Goal: Register for event/course: Sign up to attend an event or enroll in a course

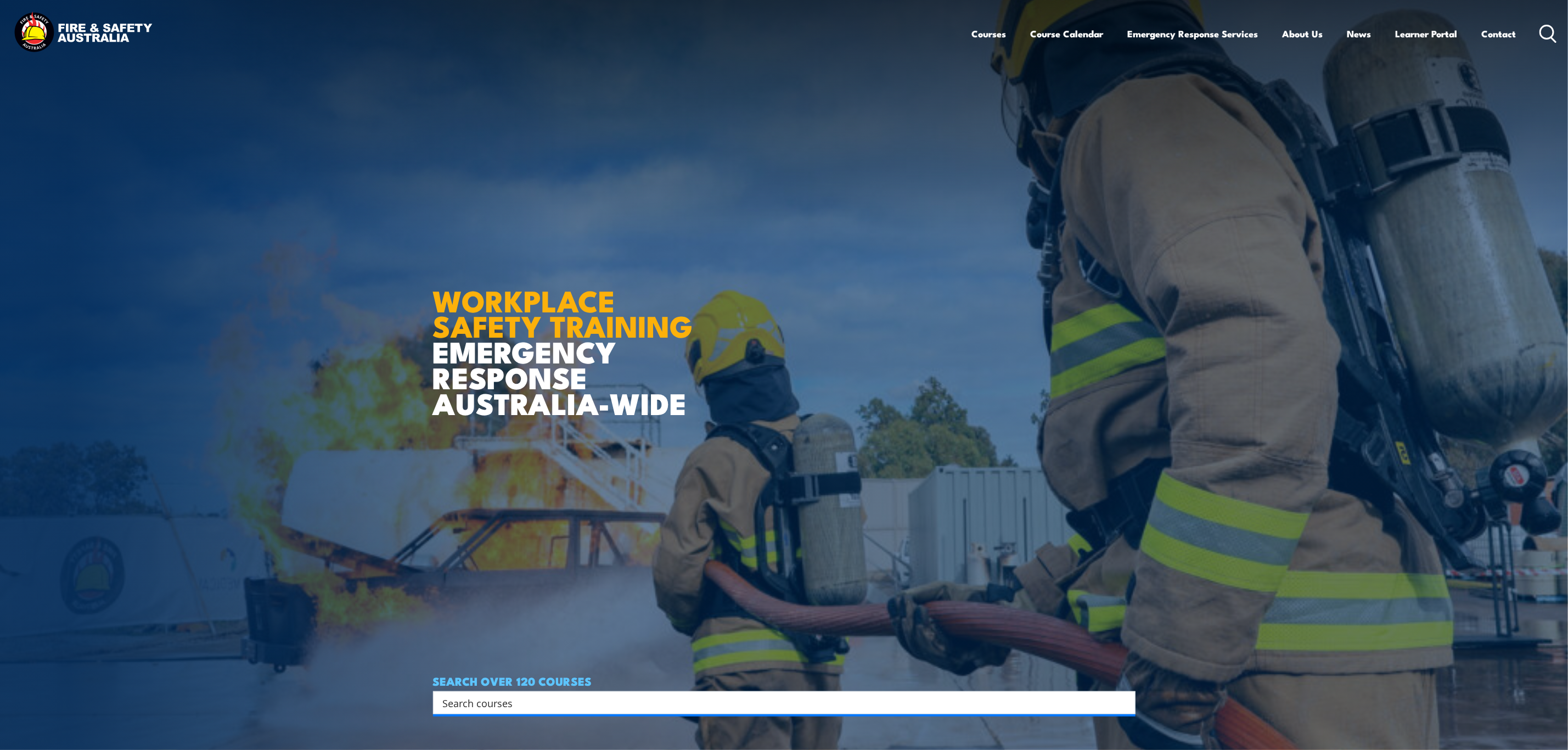
click at [521, 702] on input "Search input" at bounding box center [777, 703] width 668 height 17
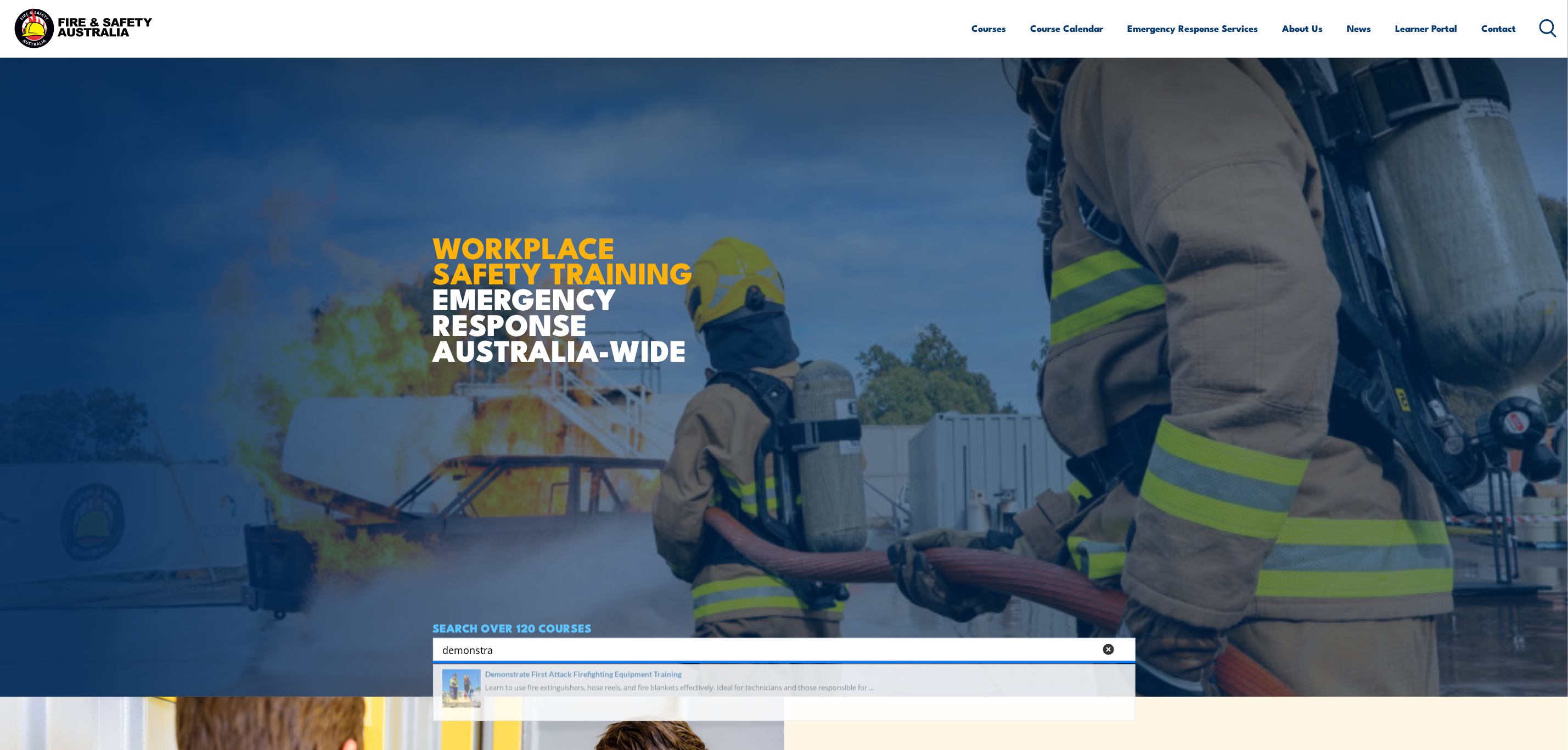
scroll to position [82, 0]
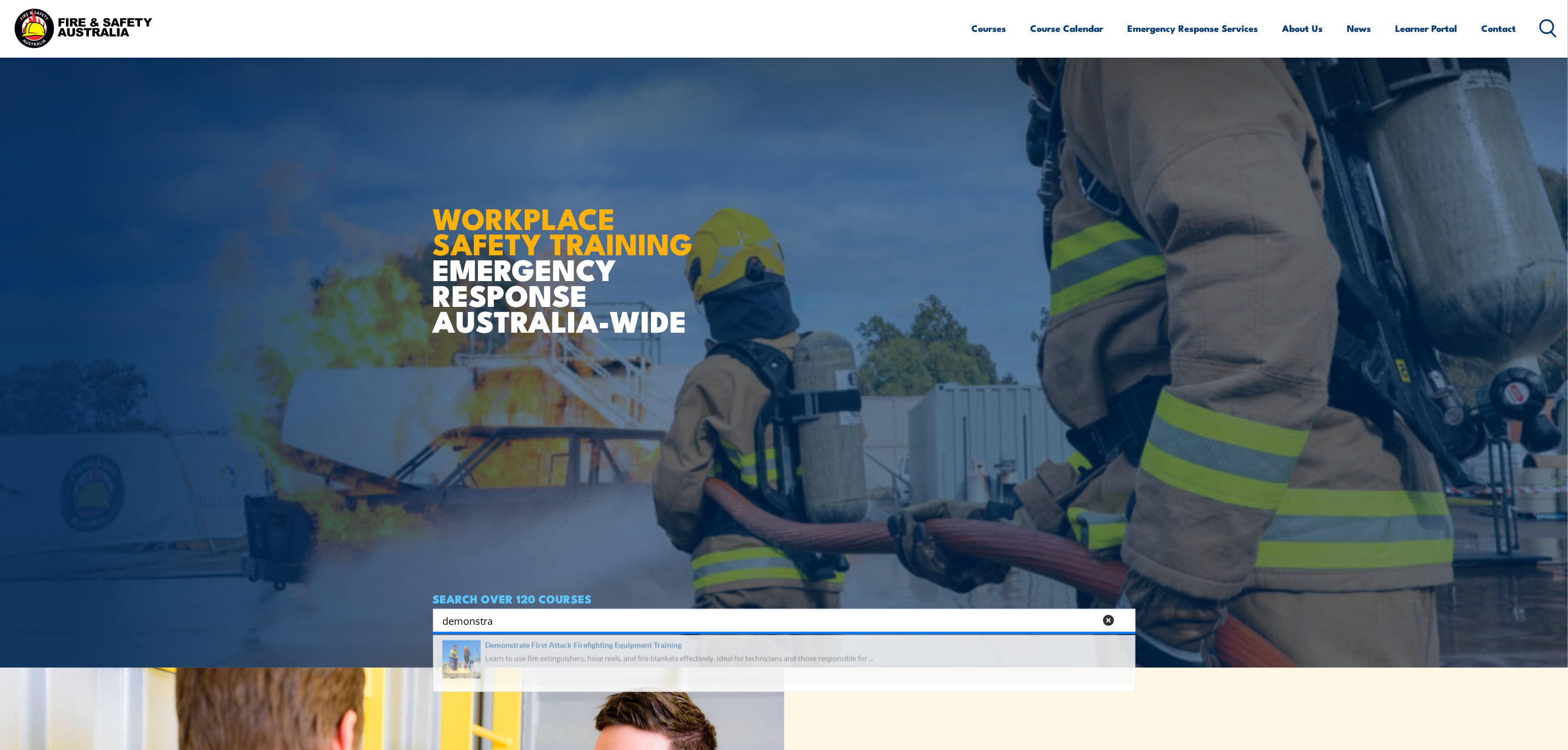
type input "demonstra"
click at [591, 673] on span at bounding box center [784, 667] width 696 height 52
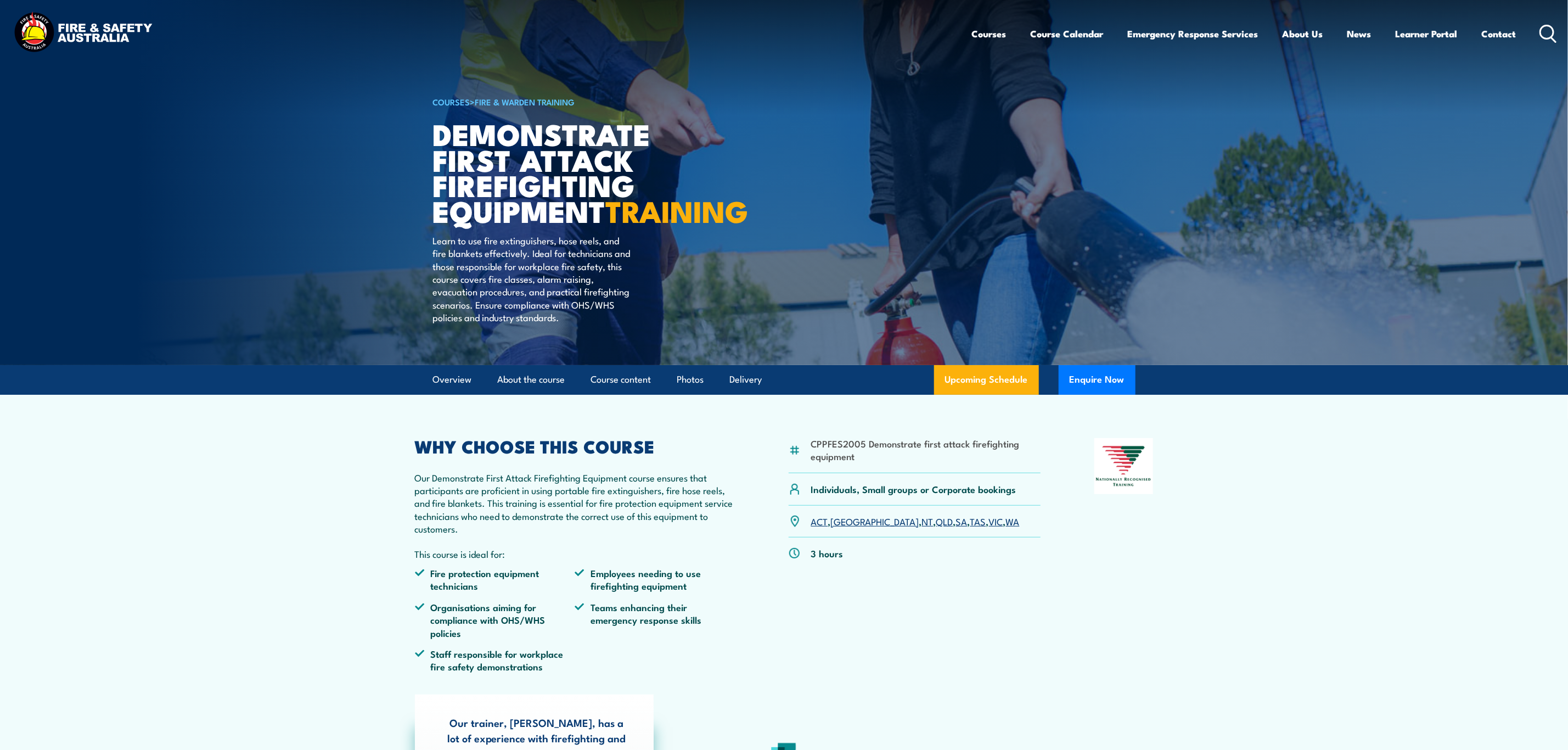
click at [839, 528] on link "NSW" at bounding box center [874, 521] width 88 height 13
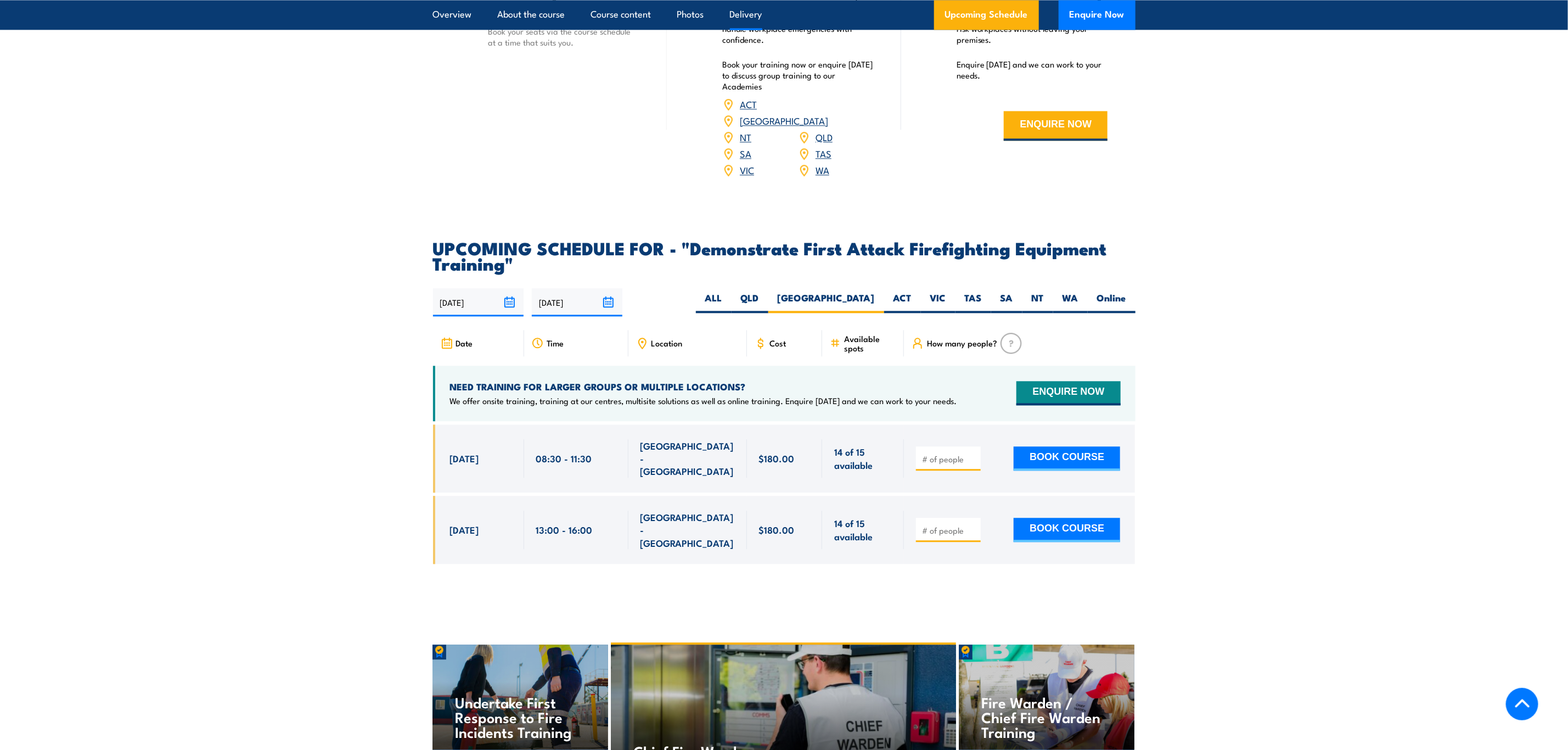
scroll to position [1743, 0]
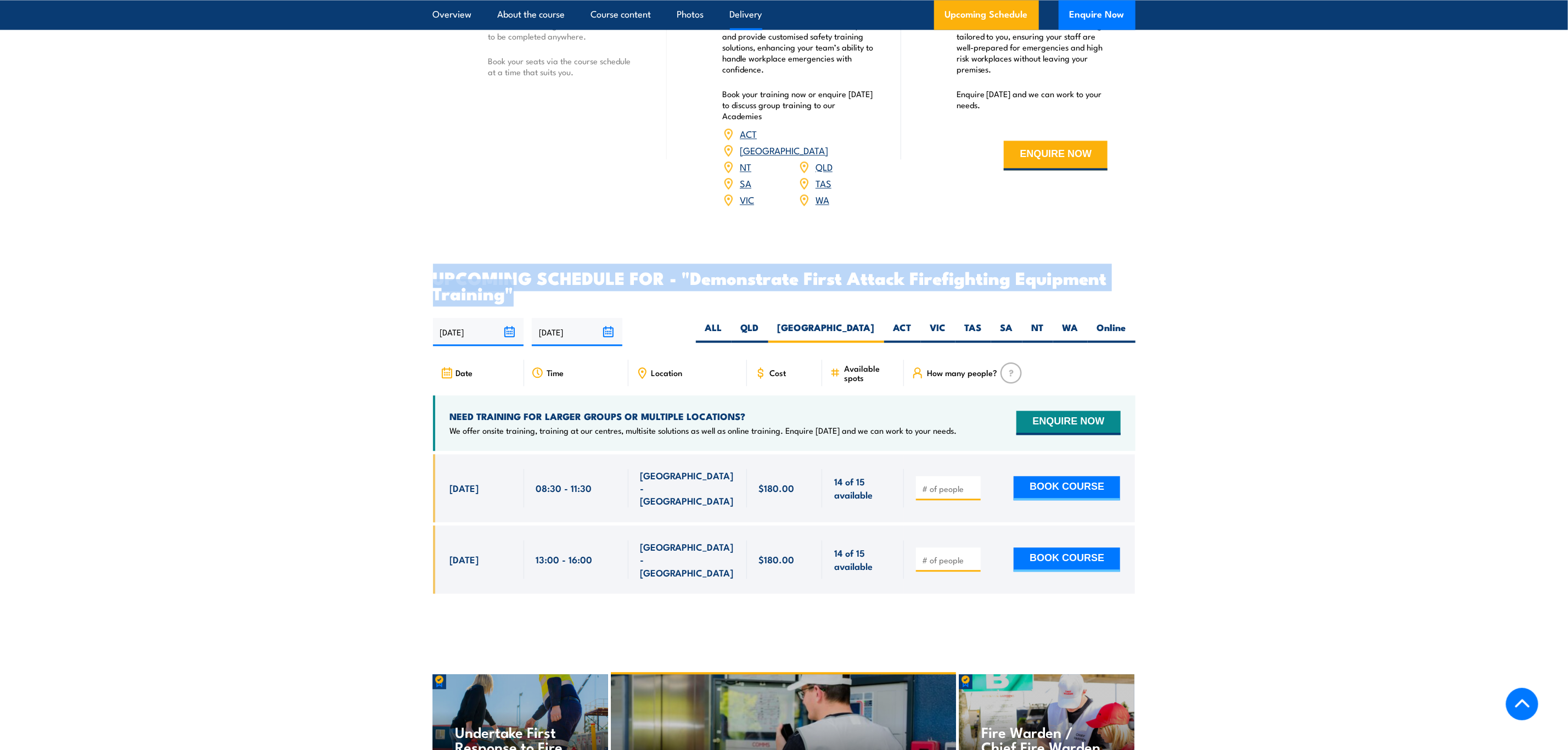
drag, startPoint x: 432, startPoint y: 259, endPoint x: 516, endPoint y: 279, distance: 86.3
click at [516, 279] on article "UPCOMING SCHEDULE FOR - "Demonstrate First Attack Firefighting Equipment Traini…" at bounding box center [784, 440] width 702 height 340
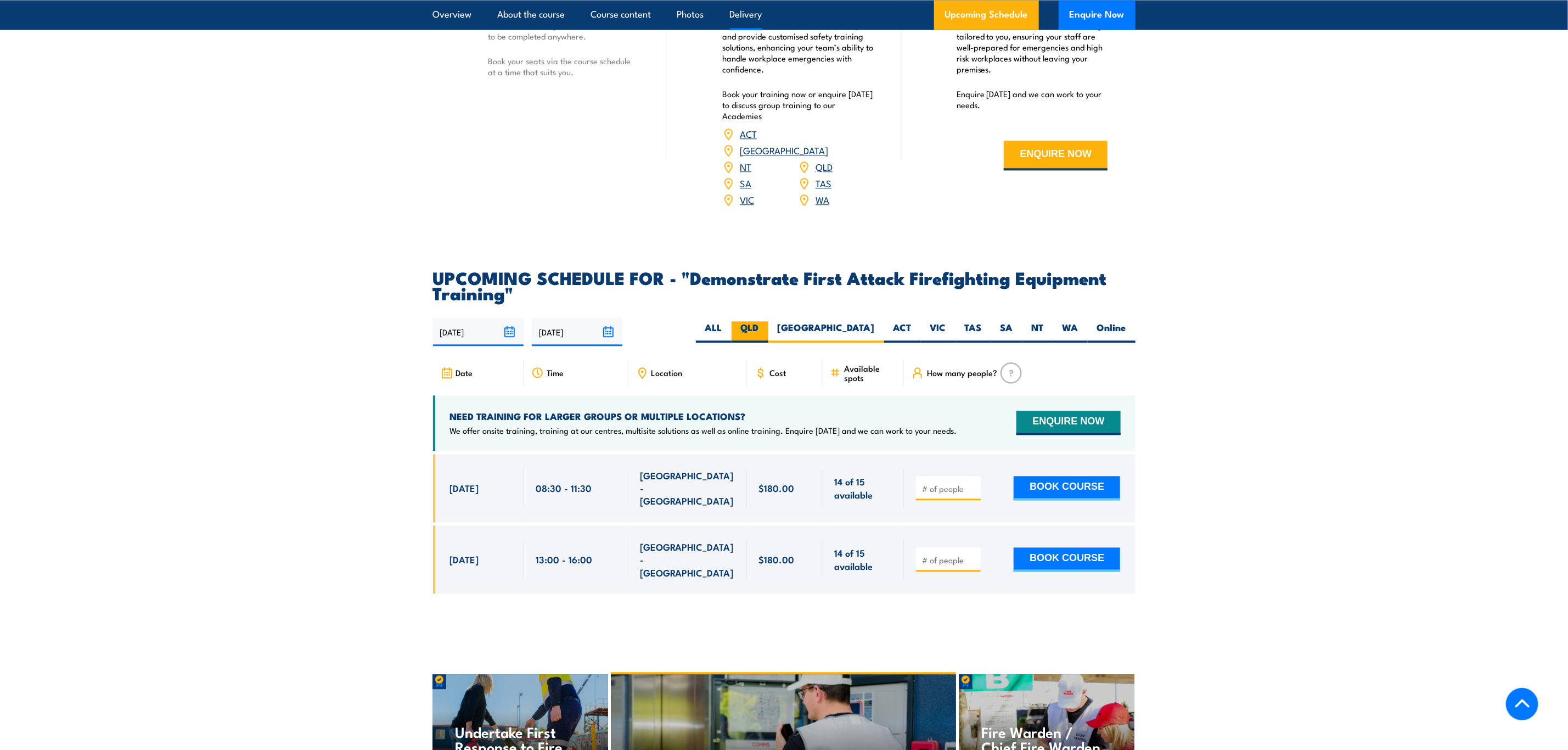
click at [768, 321] on label "QLD" at bounding box center [750, 332] width 36 height 21
click at [766, 321] on input "QLD" at bounding box center [763, 325] width 7 height 7
radio input "true"
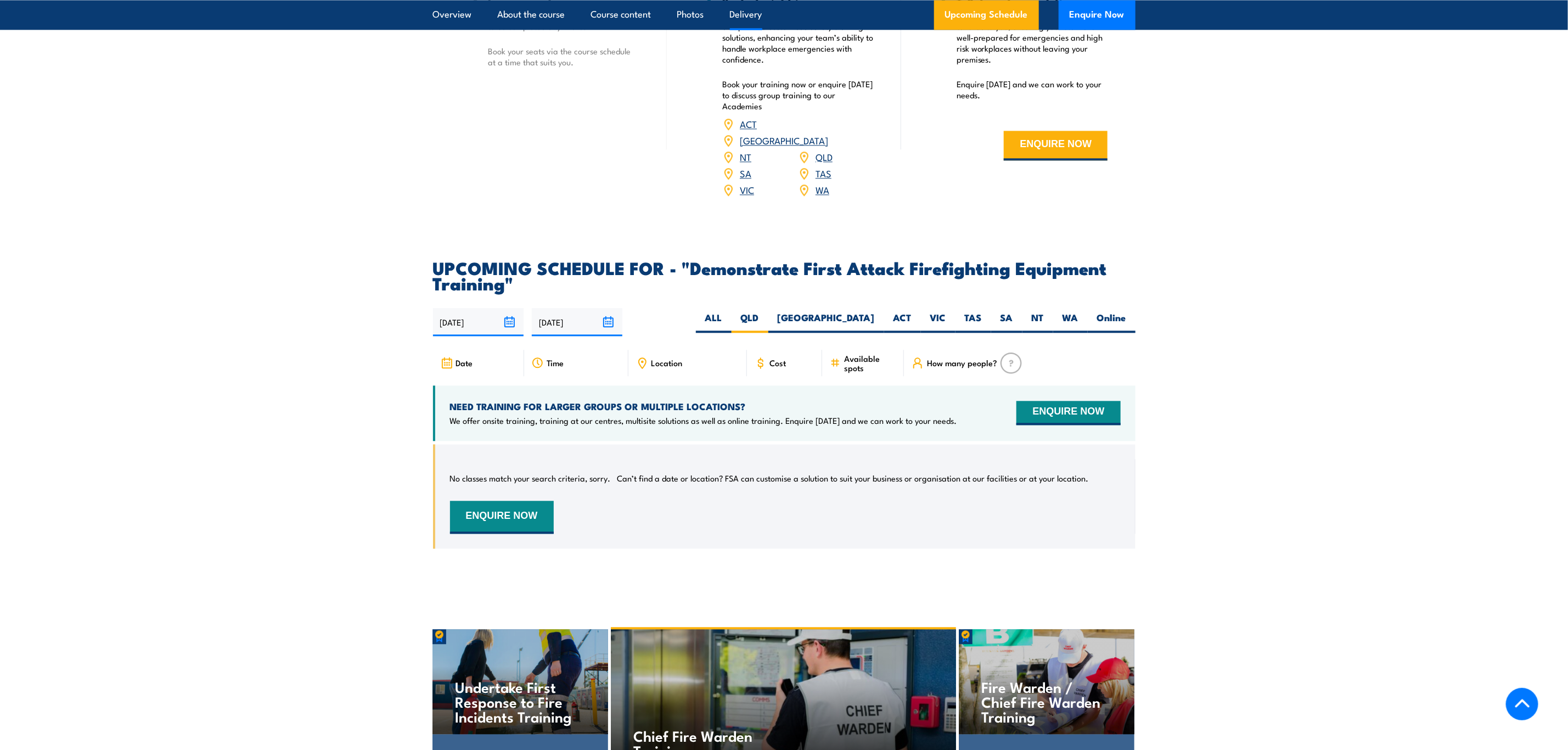
scroll to position [1743, 0]
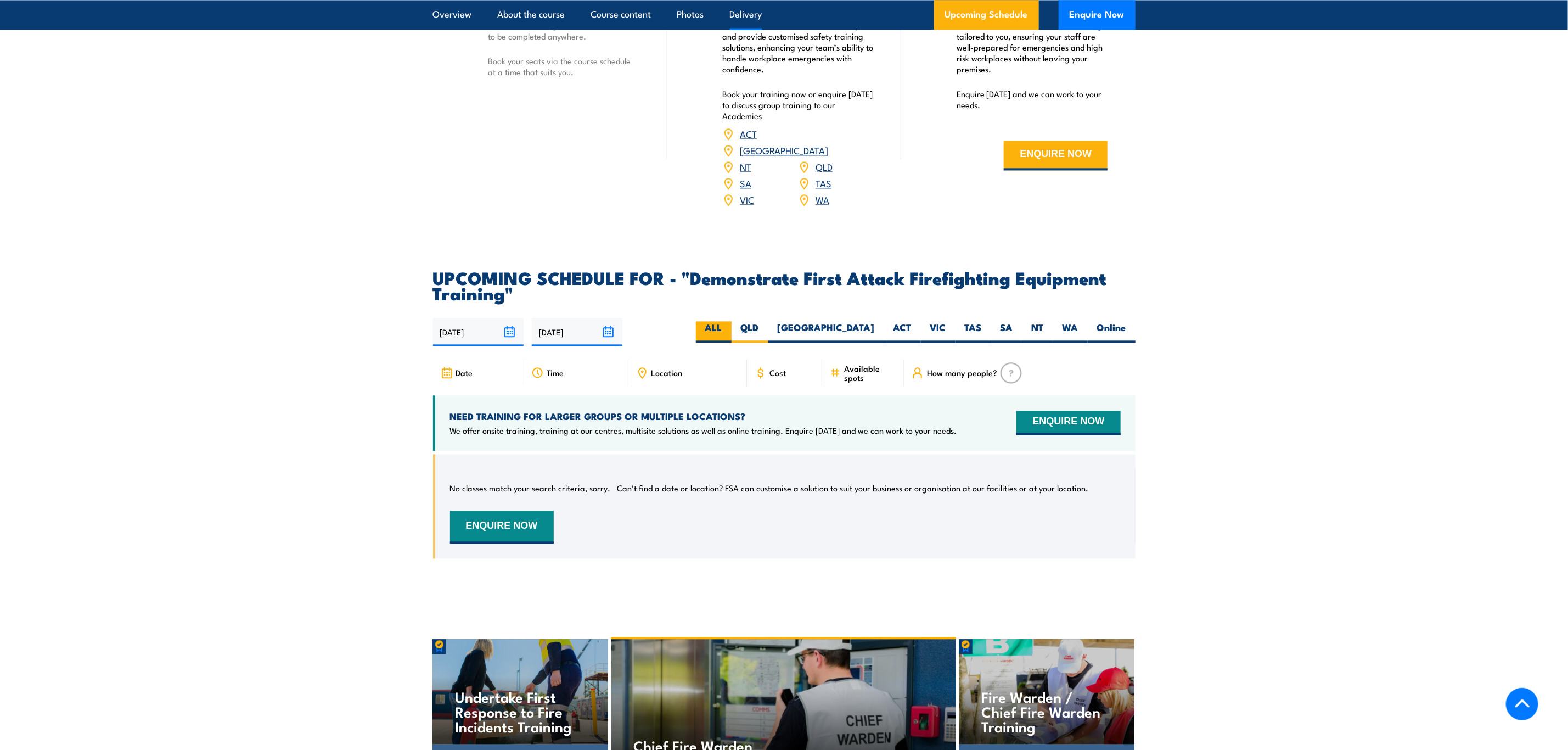
click at [732, 321] on label "ALL" at bounding box center [713, 332] width 36 height 21
click at [729, 321] on input "ALL" at bounding box center [726, 325] width 7 height 7
radio input "true"
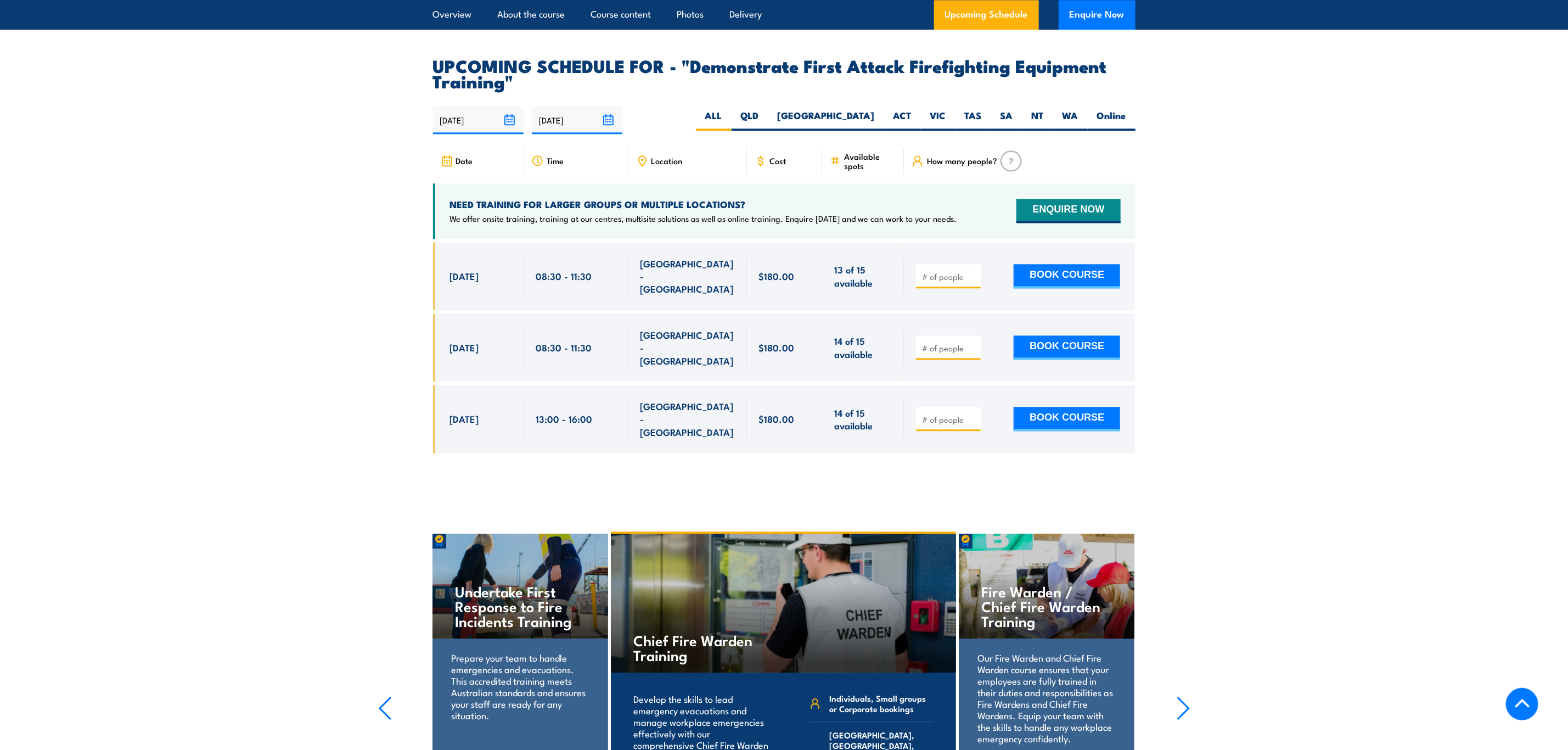
scroll to position [1990, 0]
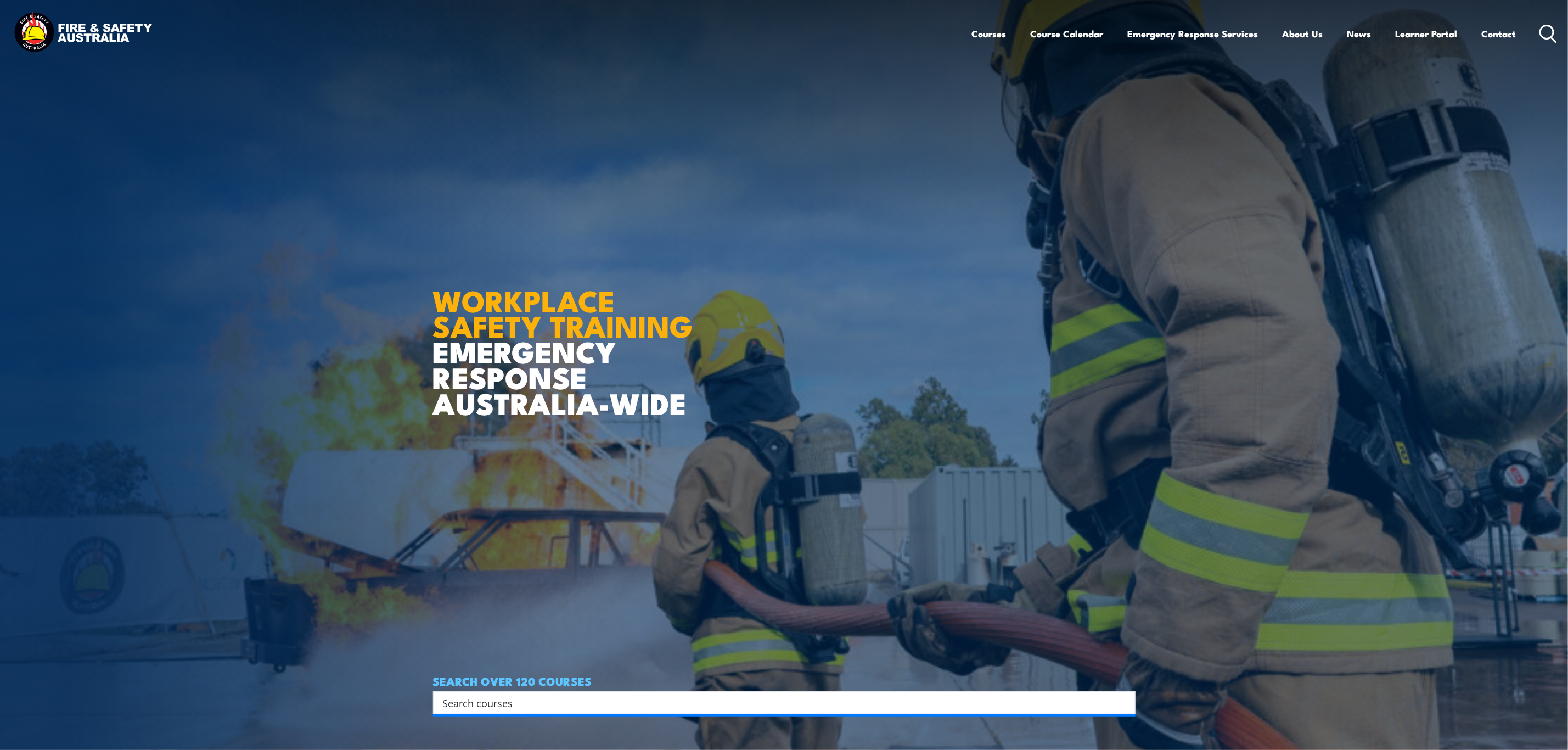
click at [489, 703] on input "Search input" at bounding box center [777, 703] width 668 height 17
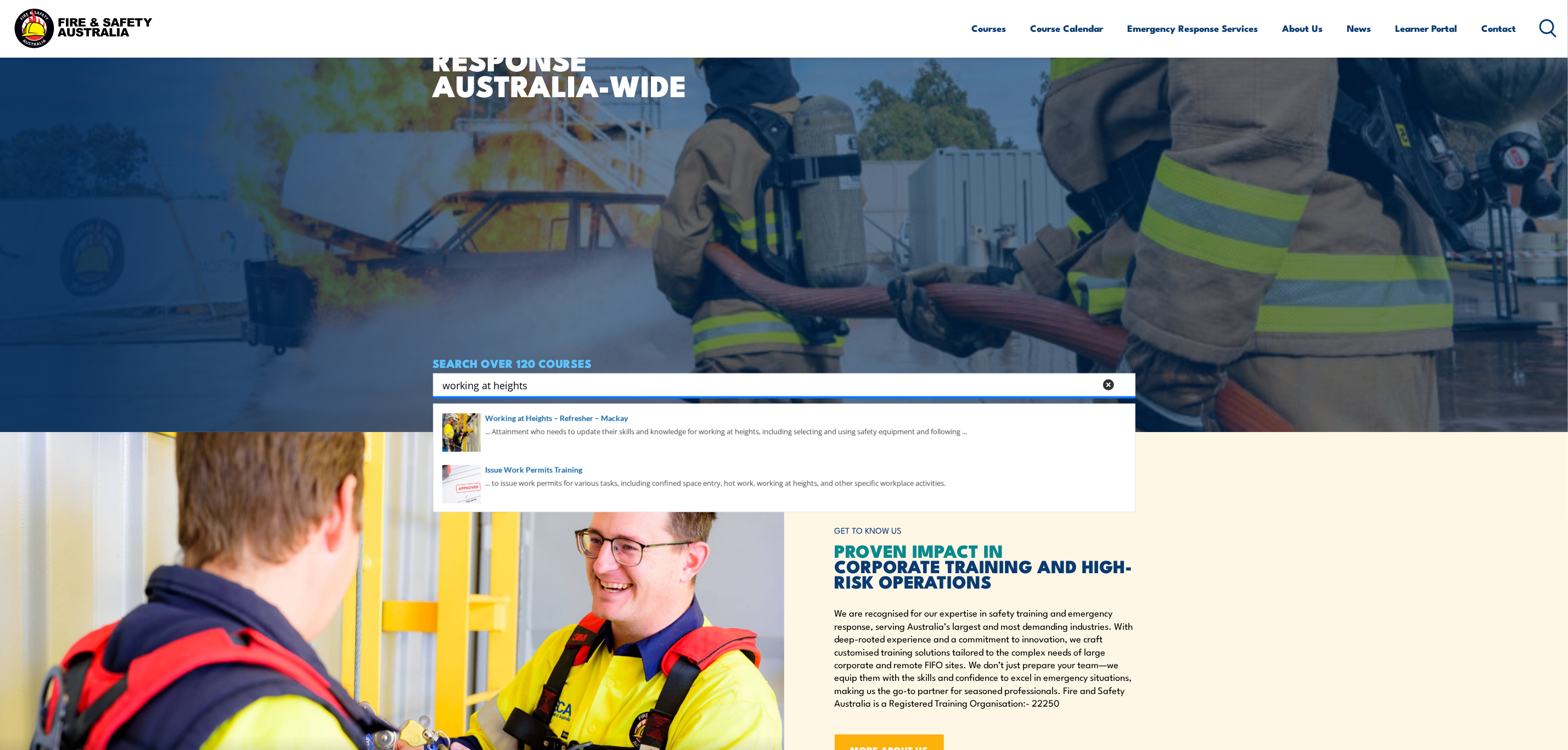
scroll to position [329, 0]
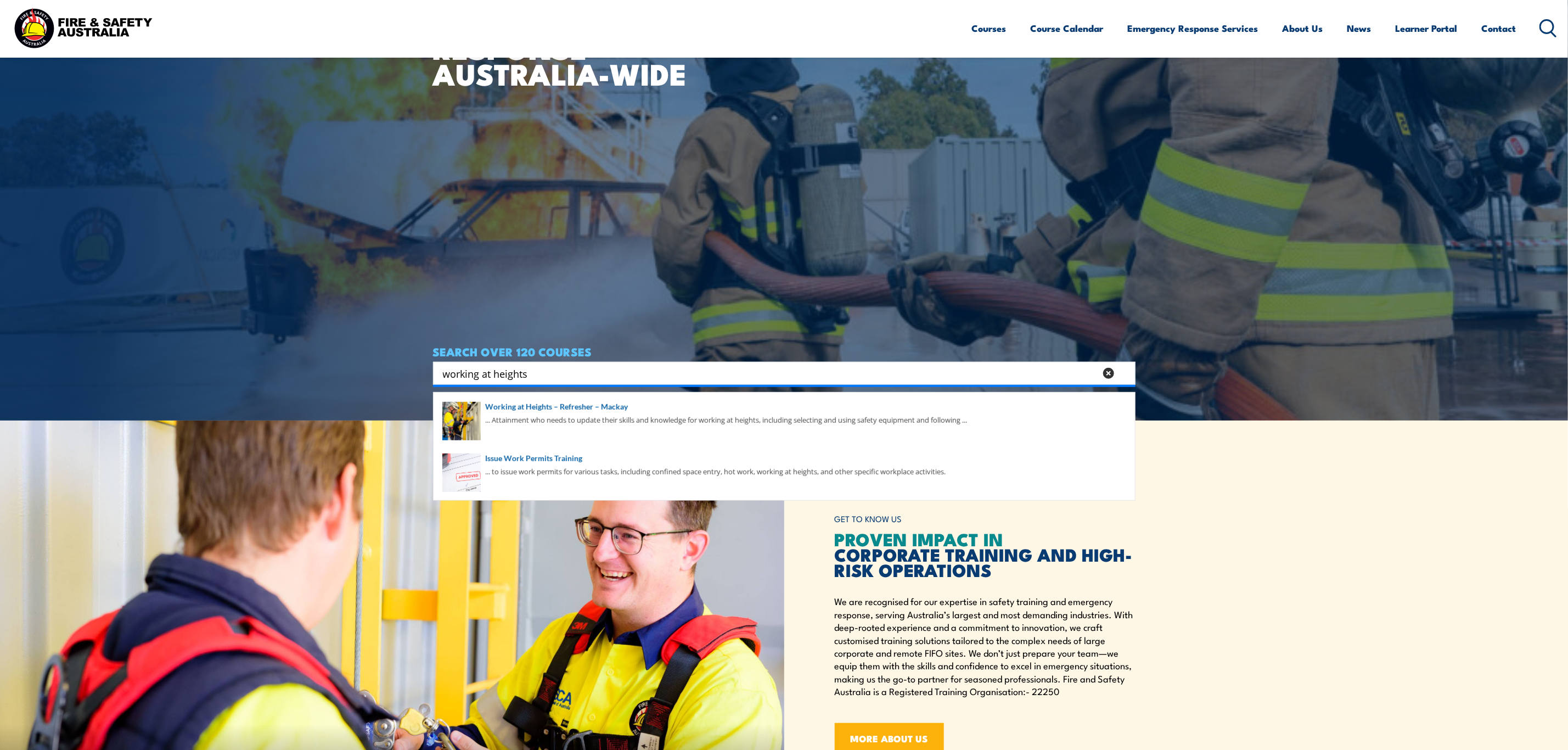
click at [484, 375] on input "working at heights" at bounding box center [769, 373] width 653 height 17
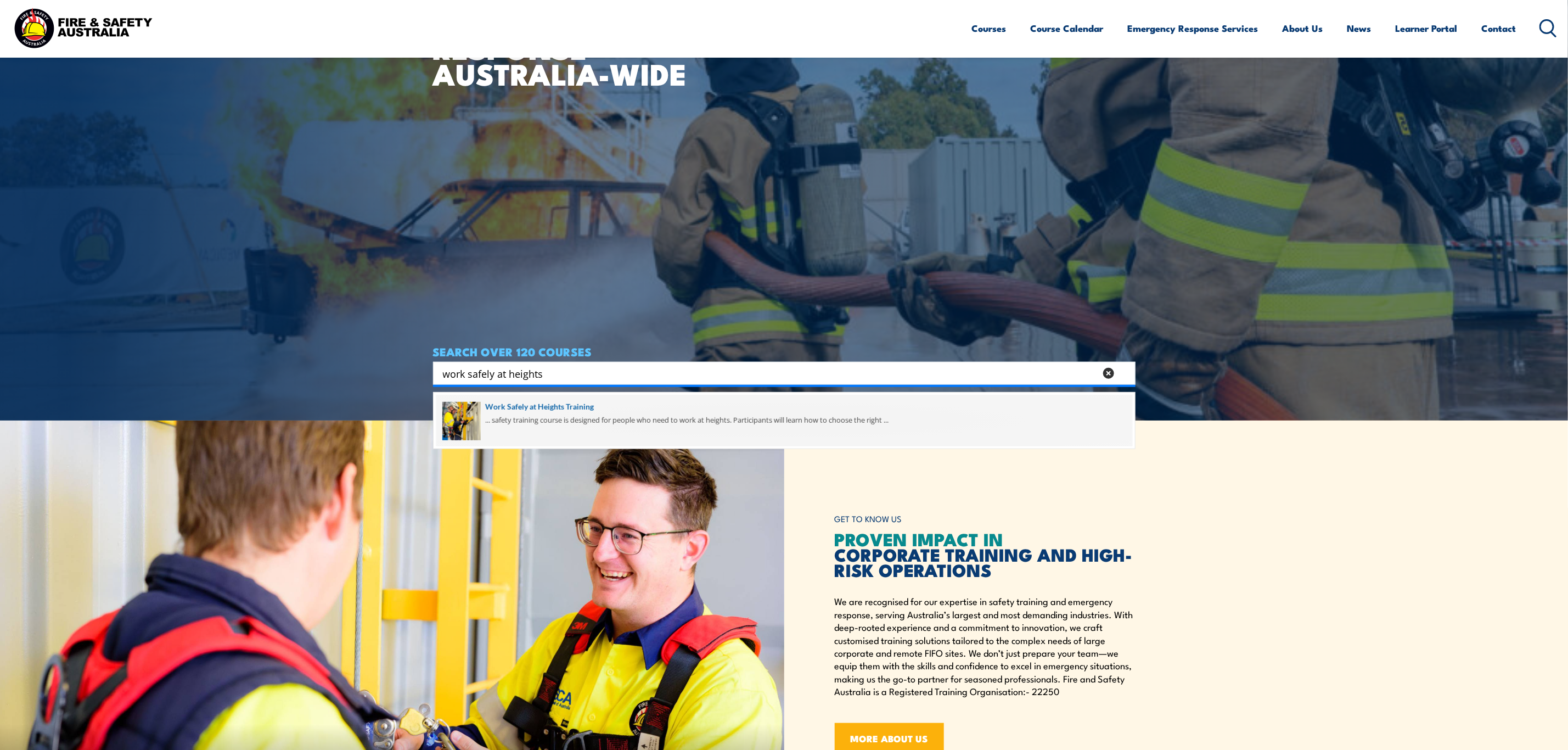
type input "work safely at heights"
click at [571, 402] on span at bounding box center [784, 421] width 696 height 52
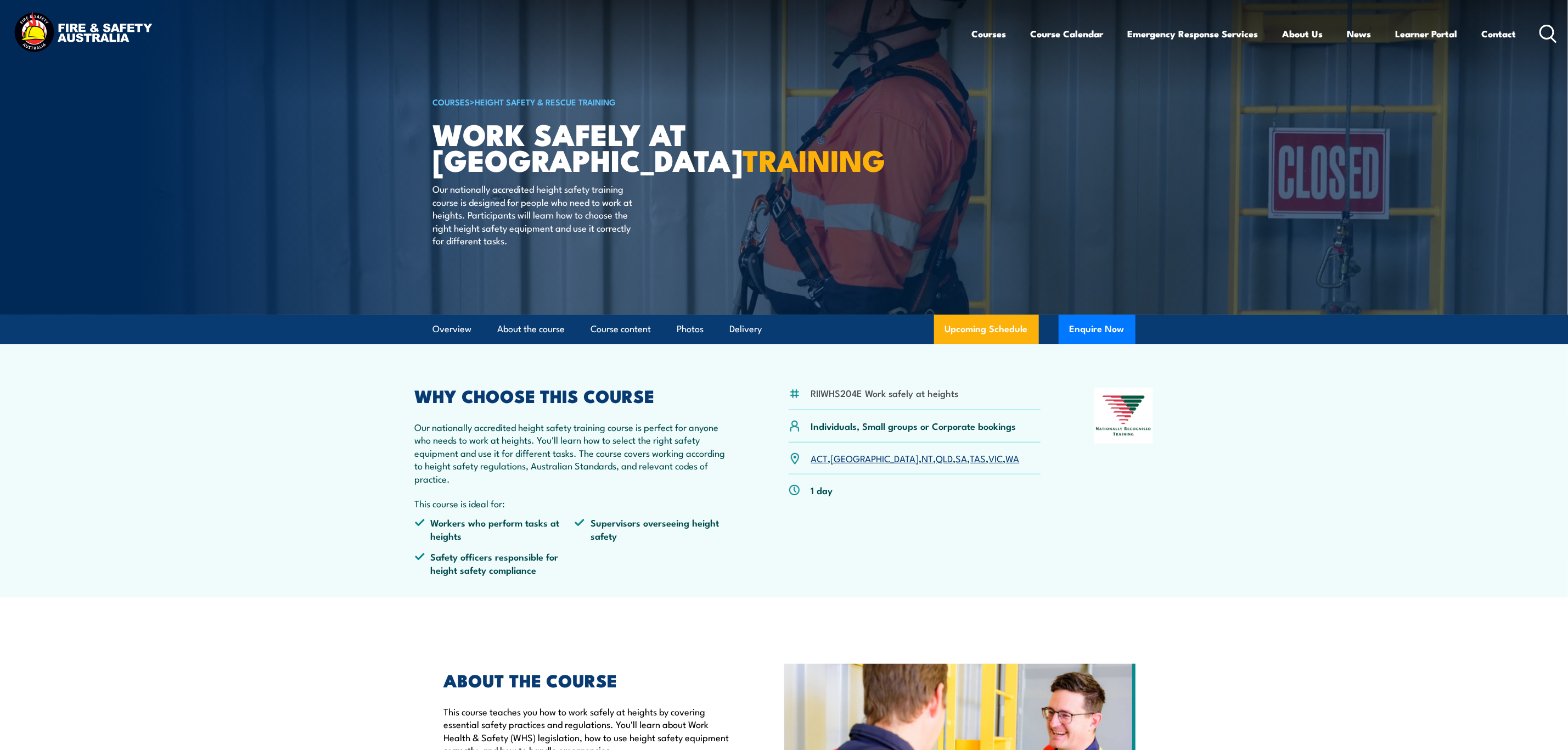
click at [1006, 459] on link "WA" at bounding box center [1013, 458] width 14 height 13
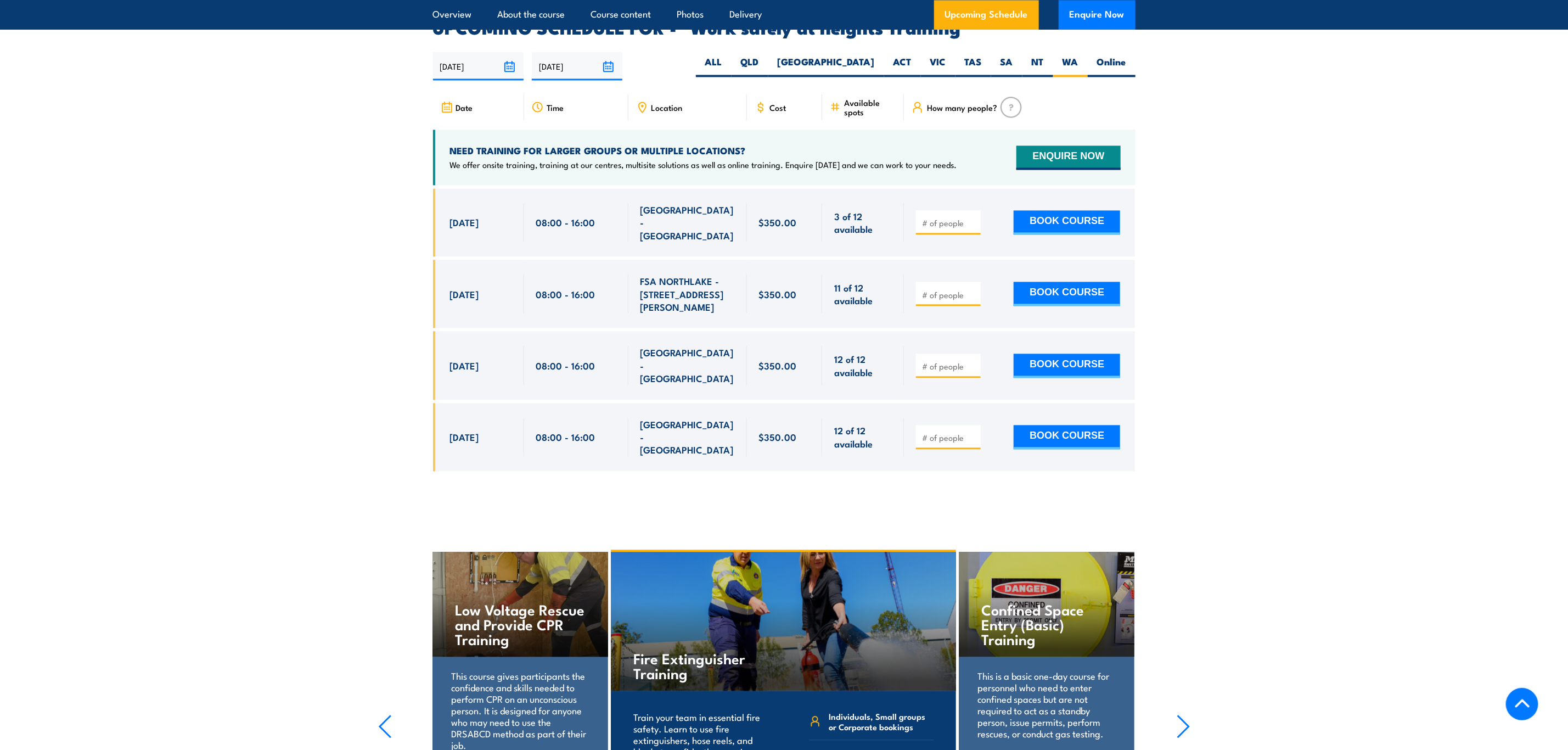
scroll to position [1746, 0]
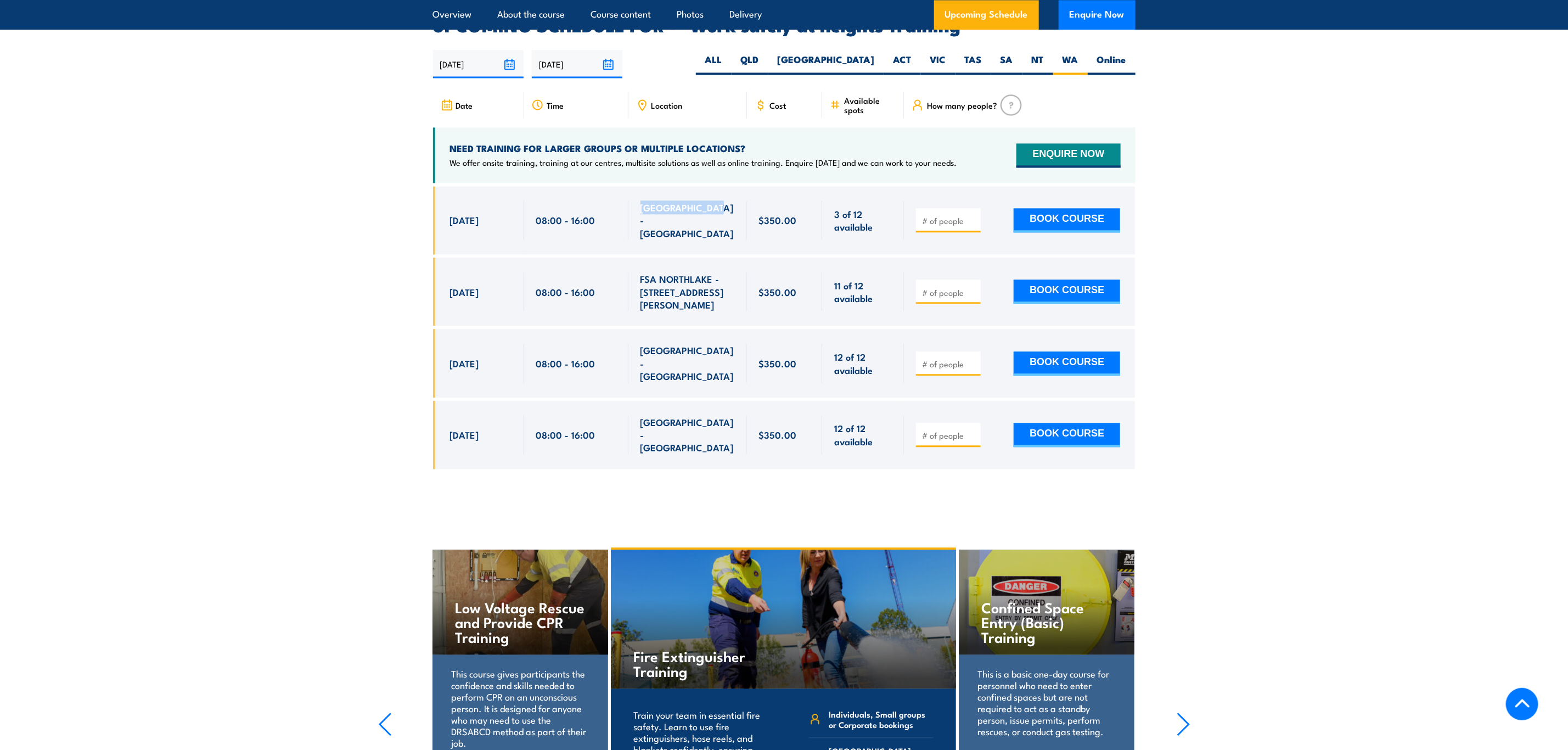
drag, startPoint x: 724, startPoint y: 192, endPoint x: 630, endPoint y: 190, distance: 94.0
click at [630, 190] on div "[GEOGRAPHIC_DATA] - [GEOGRAPHIC_DATA]" at bounding box center [687, 219] width 119 height 68
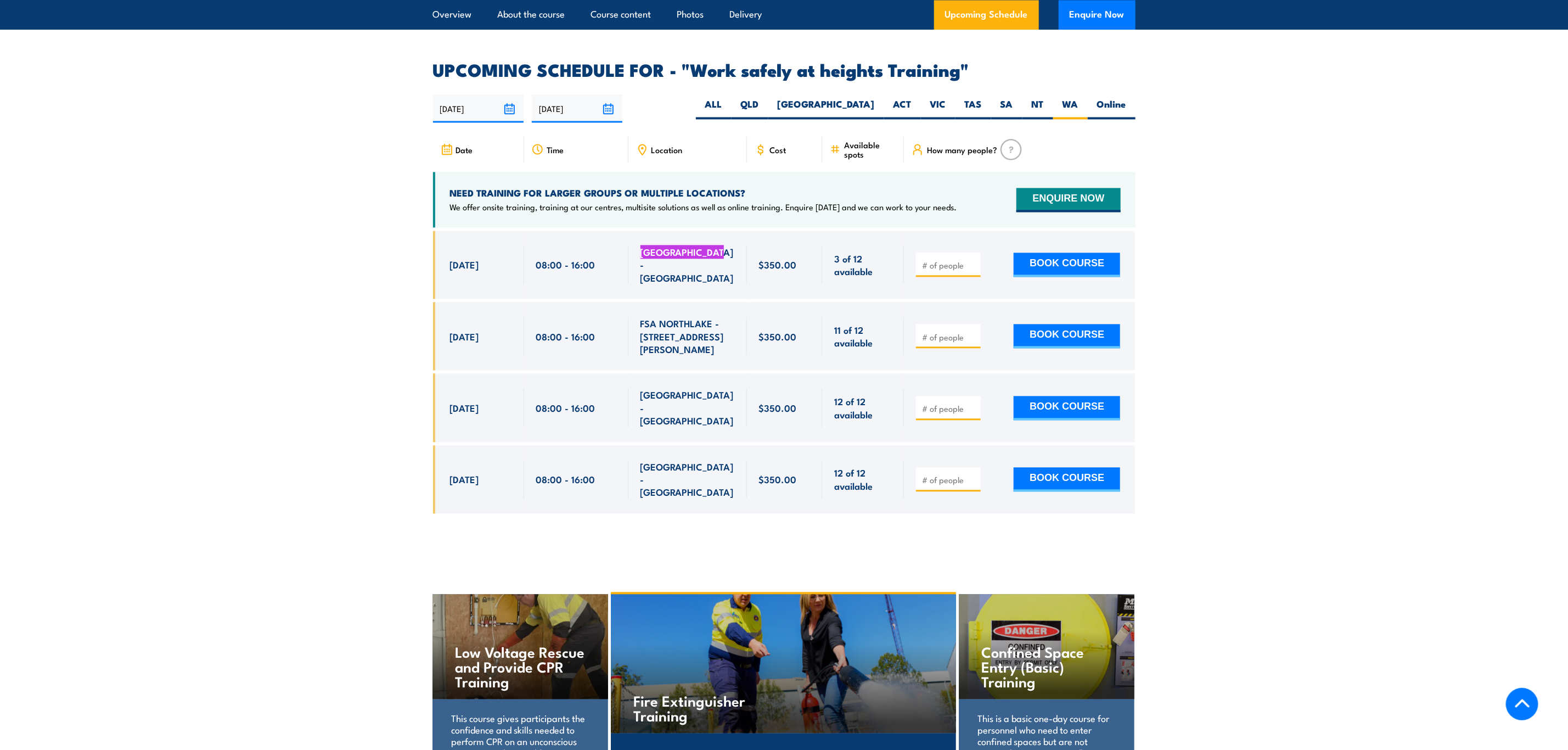
scroll to position [1664, 0]
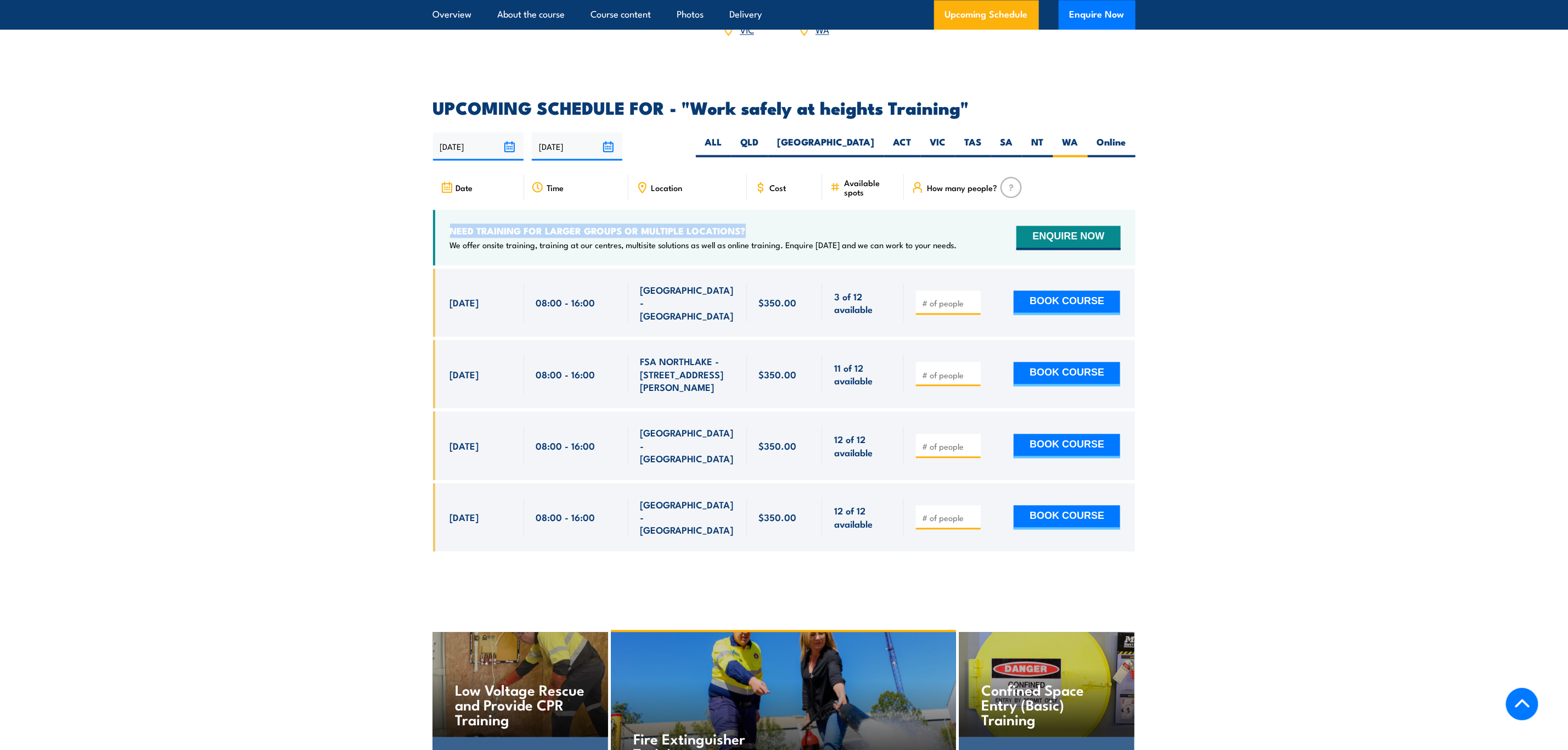
drag, startPoint x: 775, startPoint y: 218, endPoint x: 439, endPoint y: 214, distance: 336.0
click at [439, 214] on div "NEED TRAINING FOR LARGER GROUPS OR MULTIPLE LOCATIONS? We offer onsite training…" at bounding box center [784, 238] width 702 height 55
drag, startPoint x: 450, startPoint y: 212, endPoint x: 746, endPoint y: 217, distance: 296.0
click at [746, 224] on h4 "NEED TRAINING FOR LARGER GROUPS OR MULTIPLE LOCATIONS?" at bounding box center [704, 230] width 507 height 12
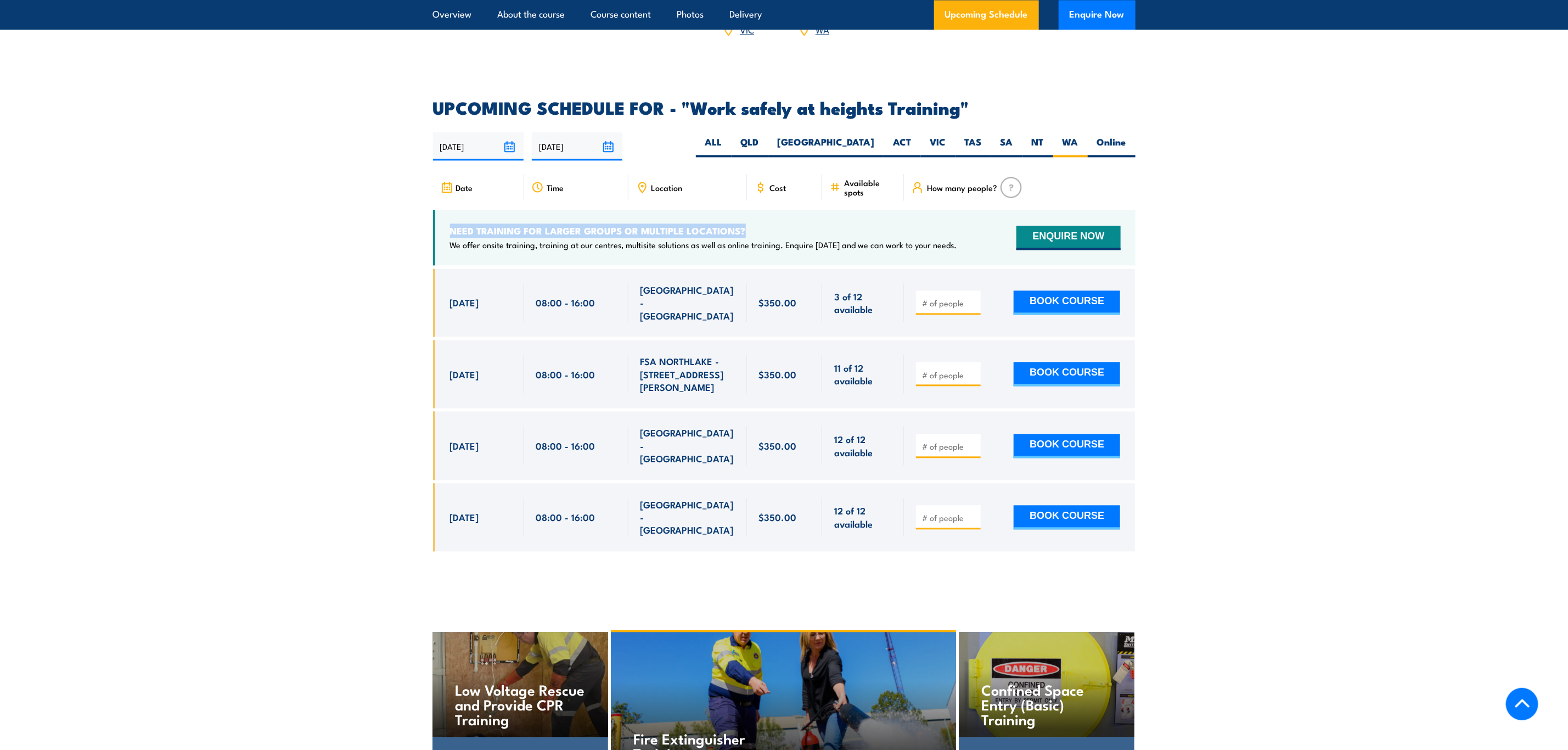
click at [746, 224] on h4 "NEED TRAINING FOR LARGER GROUPS OR MULTIPLE LOCATIONS?" at bounding box center [704, 230] width 507 height 12
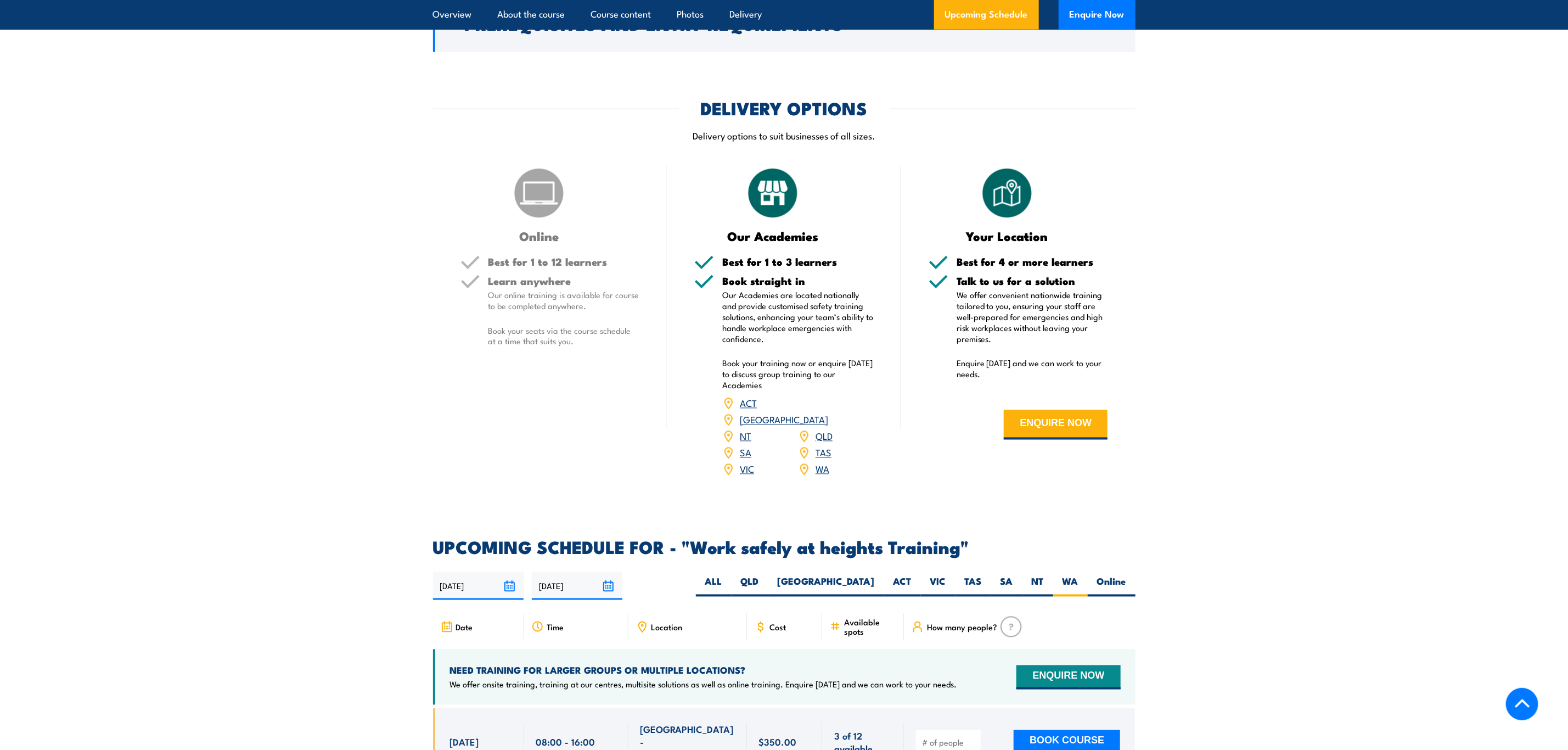
scroll to position [1170, 0]
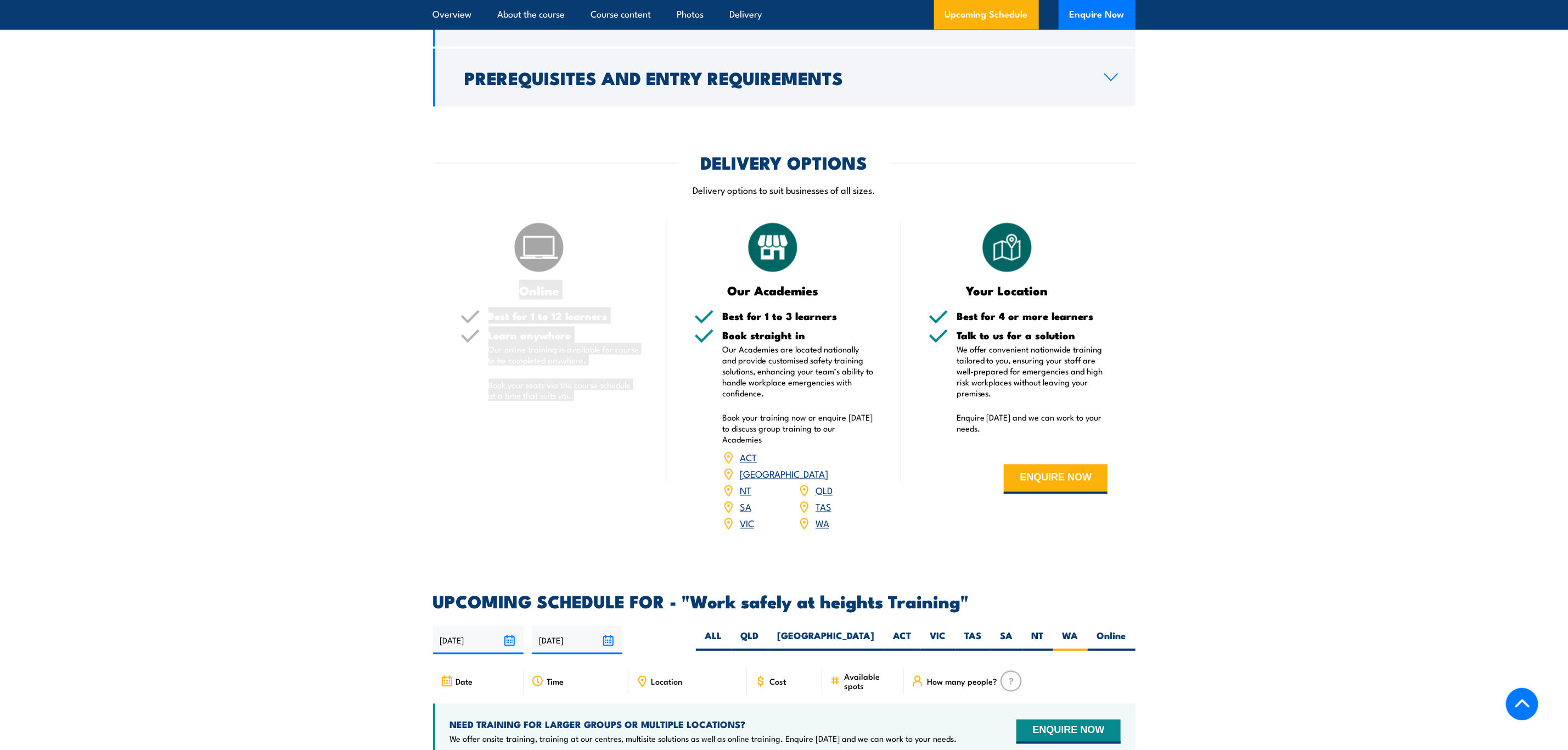
drag, startPoint x: 512, startPoint y: 282, endPoint x: 631, endPoint y: 409, distance: 174.0
click at [631, 409] on div "Online Best for 1 to 12 learners Learn anywhere Our online training is availabl…" at bounding box center [550, 383] width 235 height 326
click at [630, 408] on div "Learn anywhere Our online training is available for course to be completed anyw…" at bounding box center [564, 375] width 152 height 90
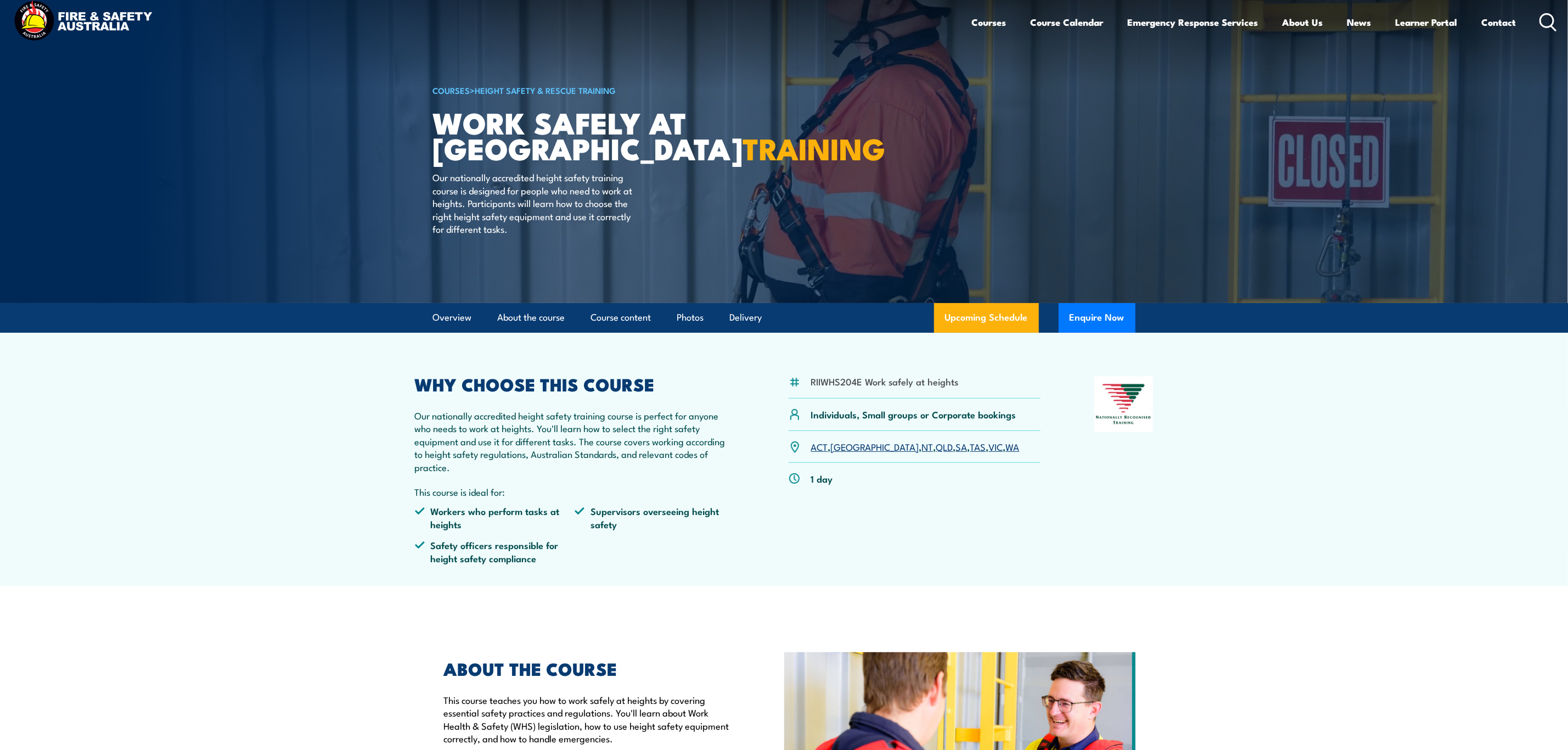
scroll to position [0, 0]
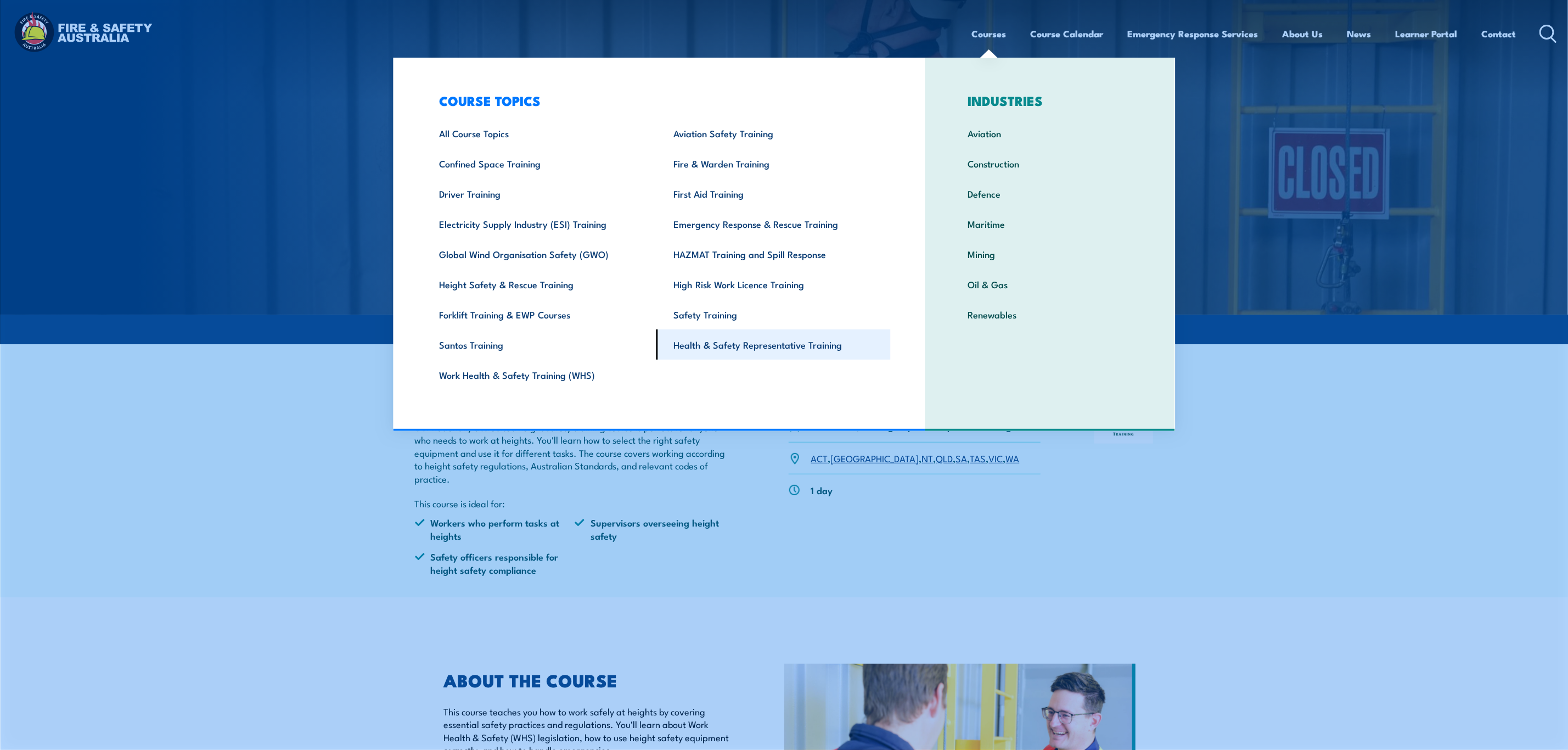
click at [820, 341] on link "Health & Safety Representative Training" at bounding box center [774, 344] width 235 height 30
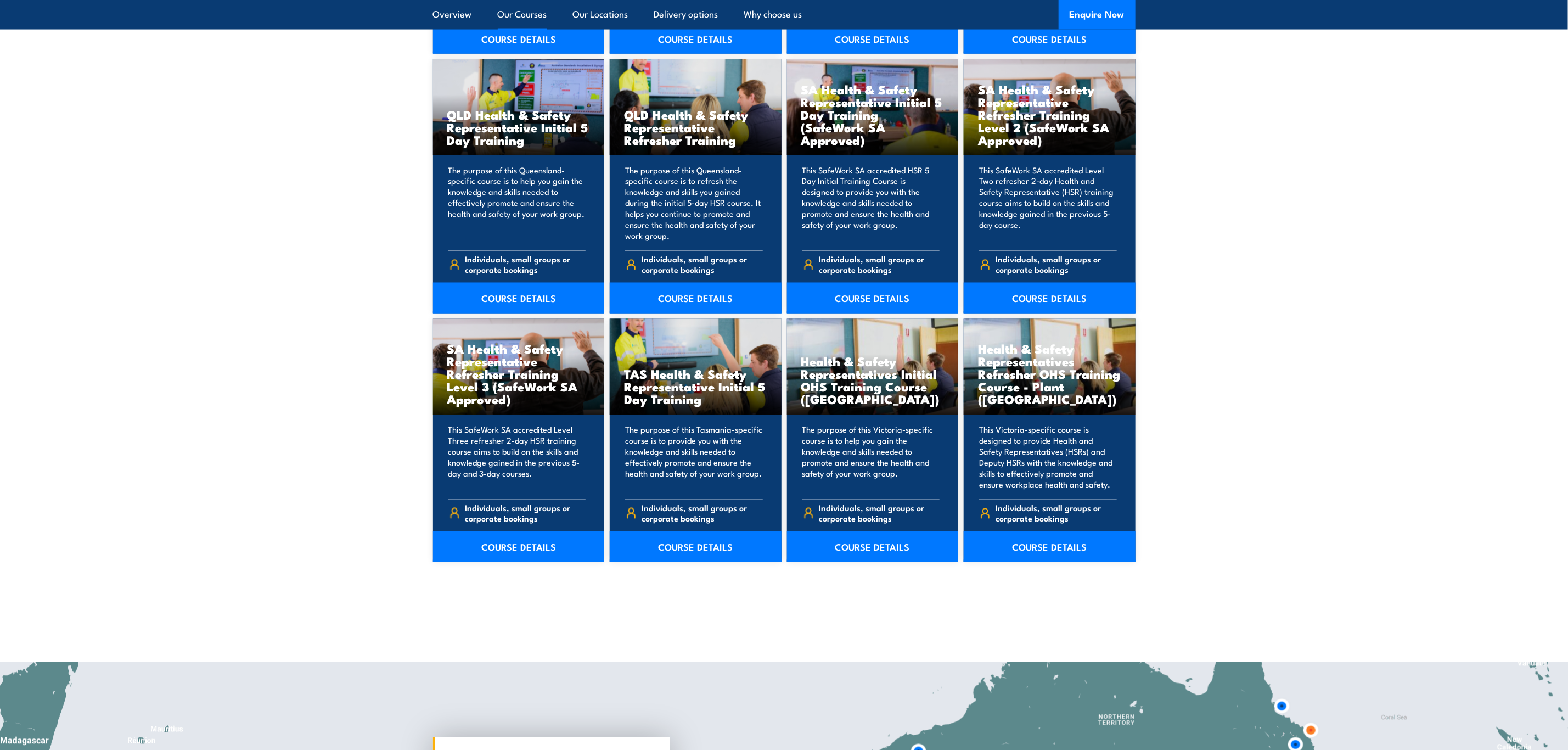
scroll to position [1400, 0]
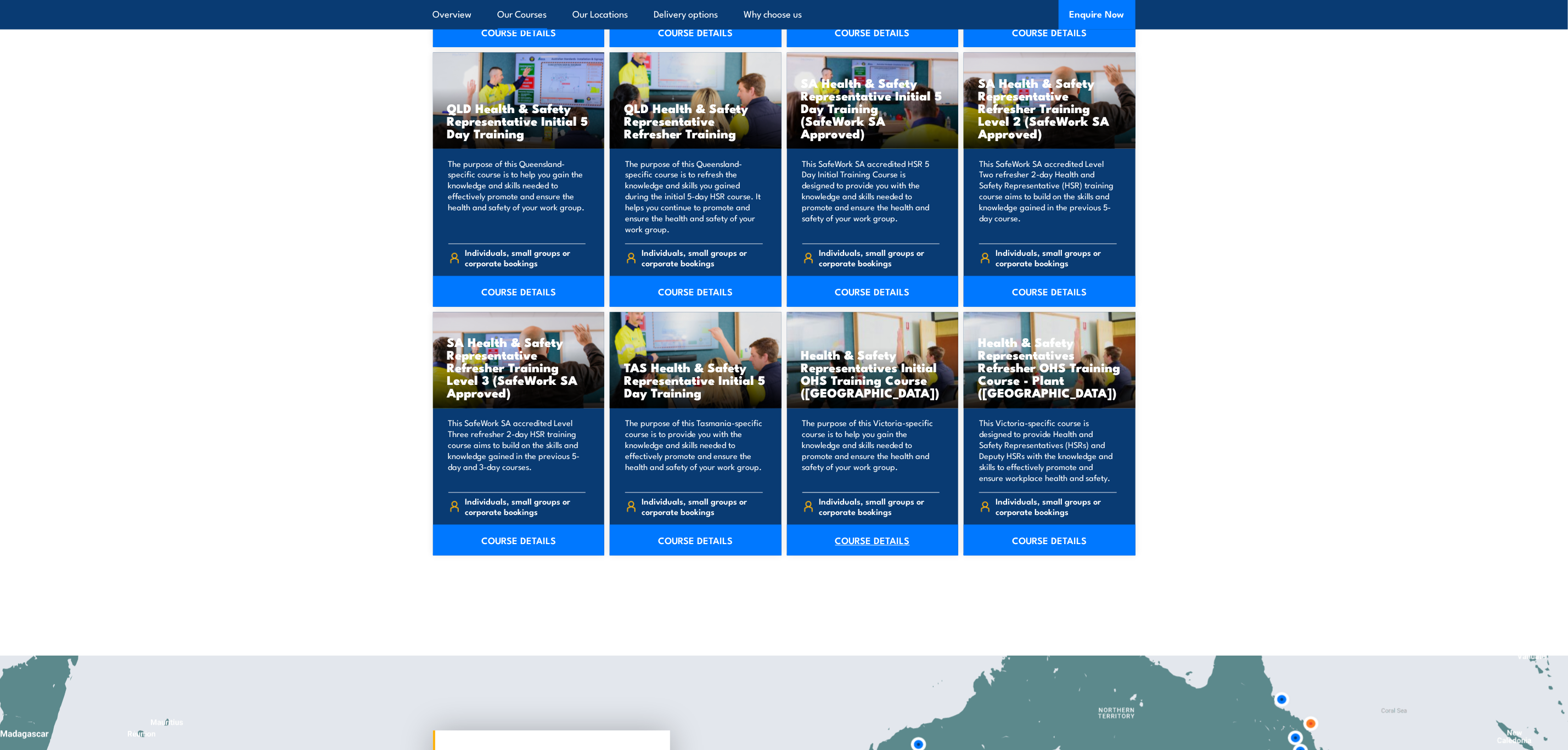
click at [893, 531] on link "COURSE DETAILS" at bounding box center [873, 540] width 172 height 31
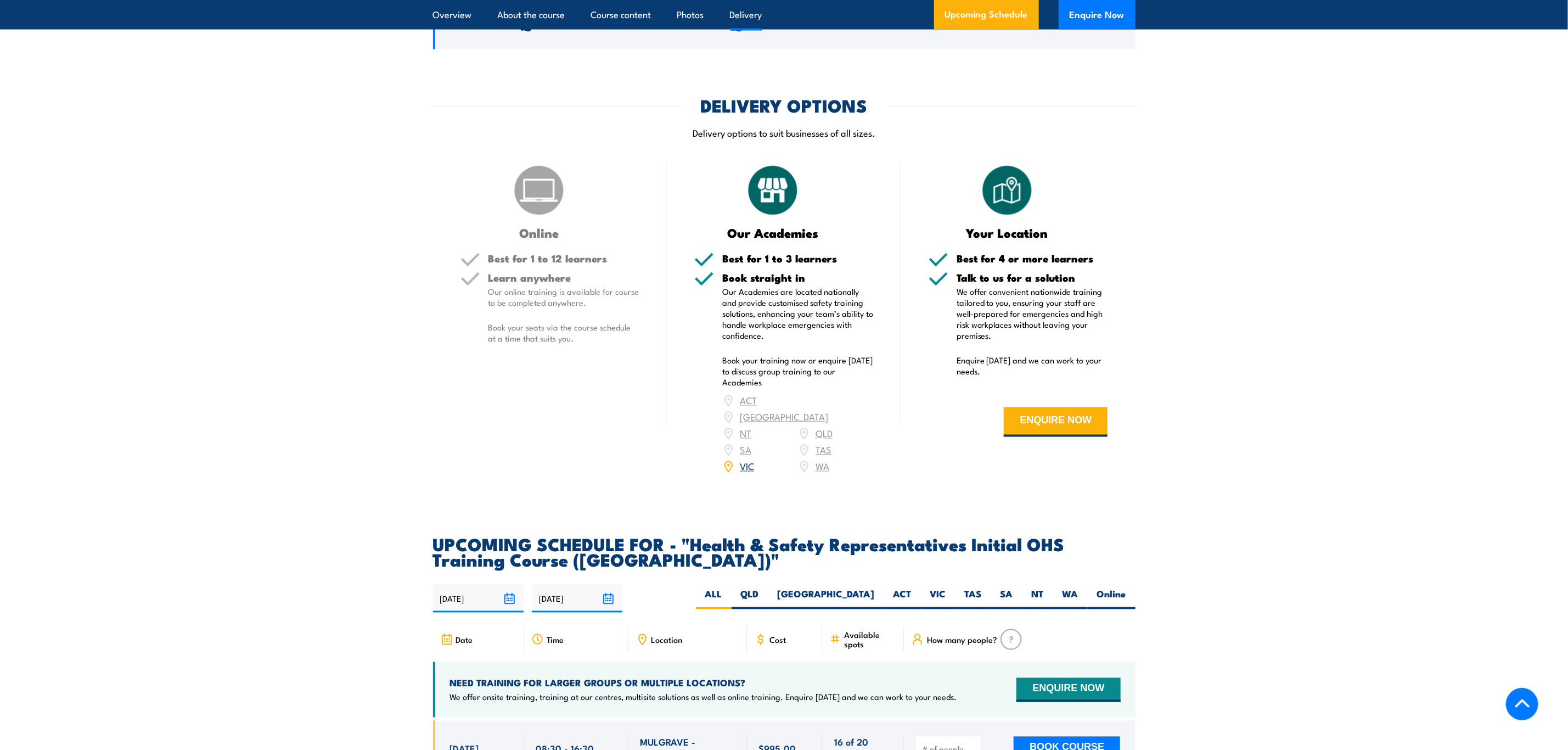
scroll to position [1400, 0]
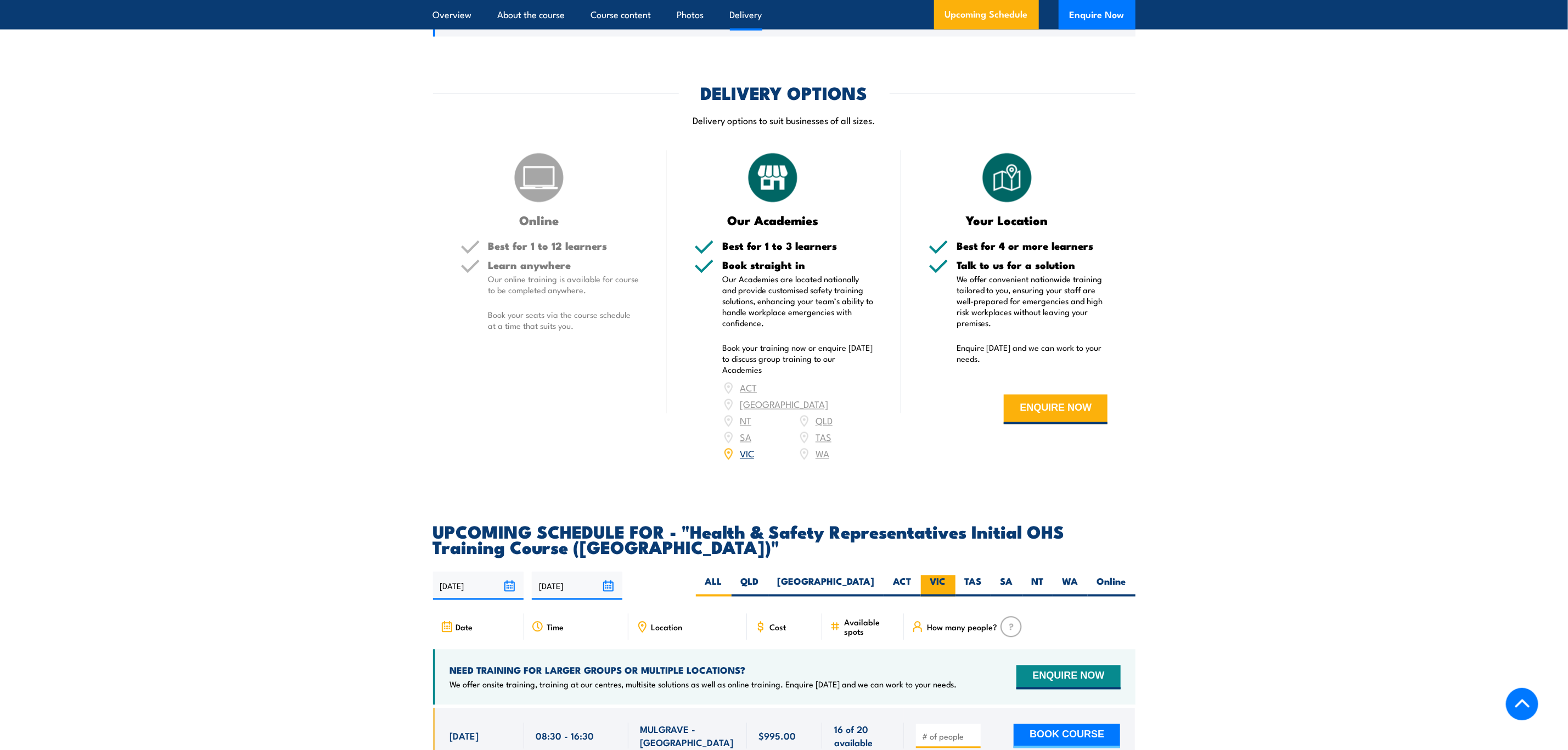
click at [952, 575] on label "VIC" at bounding box center [938, 585] width 34 height 21
click at [952, 575] on input "VIC" at bounding box center [949, 579] width 7 height 7
radio input "true"
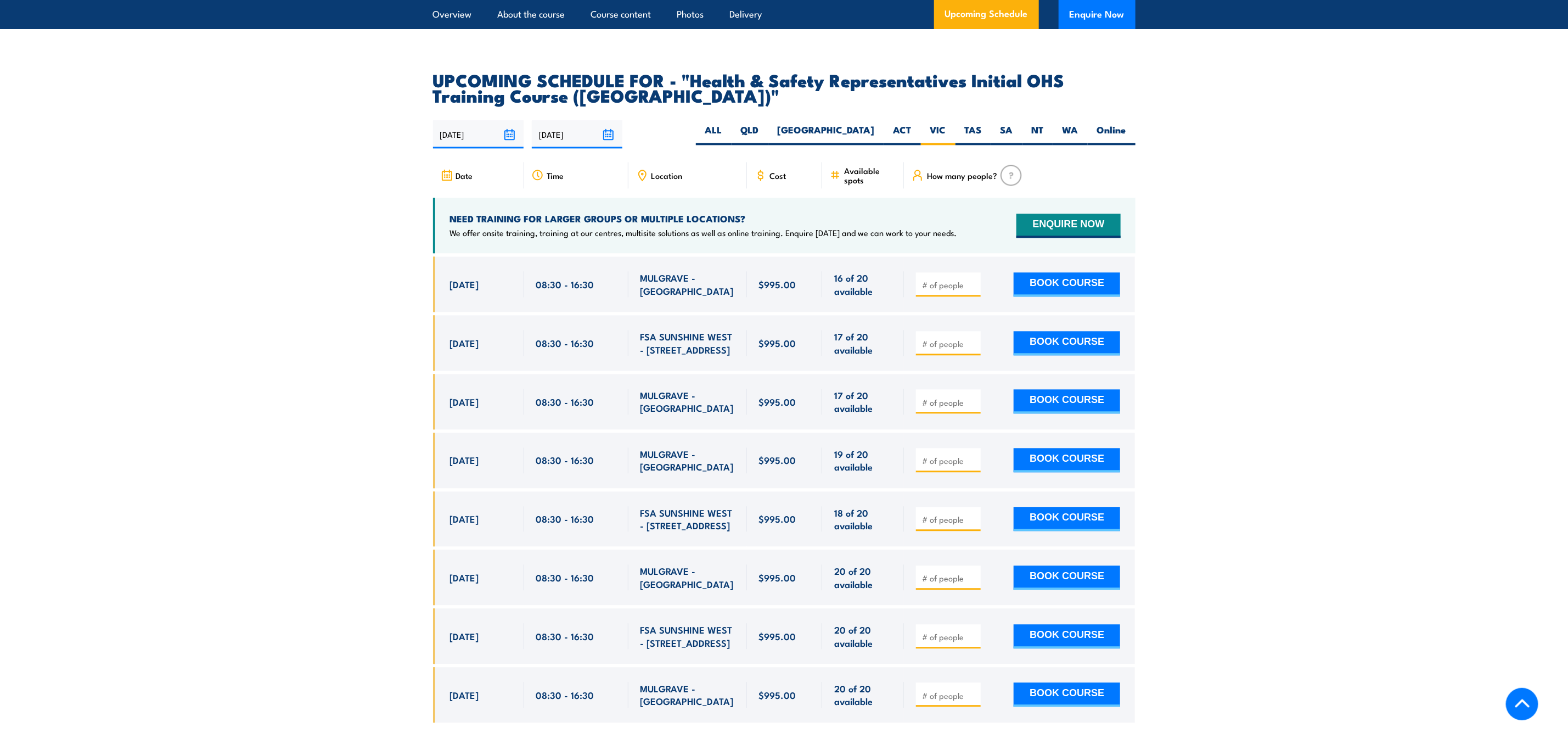
scroll to position [1907, 0]
